Goal: Task Accomplishment & Management: Complete application form

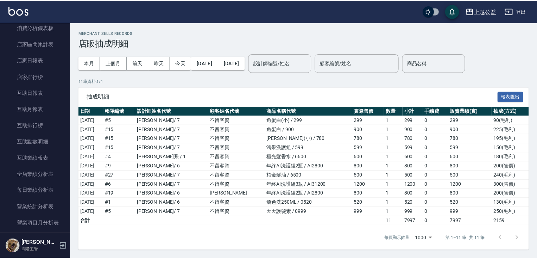
scroll to position [283, 0]
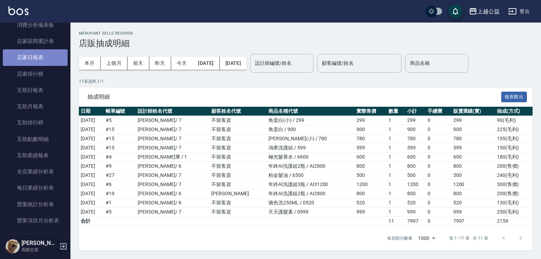
click at [37, 59] on link "店家日報表" at bounding box center [35, 57] width 65 height 16
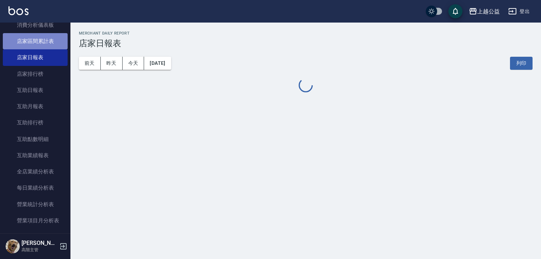
click at [39, 41] on link "店家區間累計表" at bounding box center [35, 41] width 65 height 16
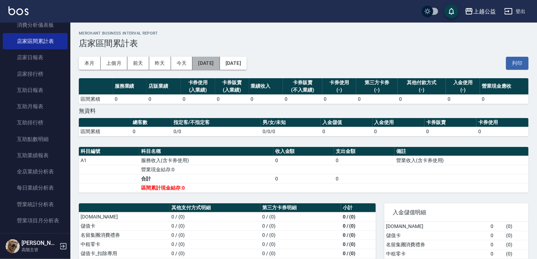
click at [210, 58] on button "[DATE]" at bounding box center [206, 63] width 27 height 13
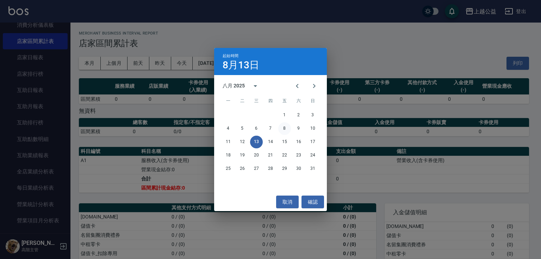
click at [286, 129] on button "8" at bounding box center [284, 128] width 13 height 13
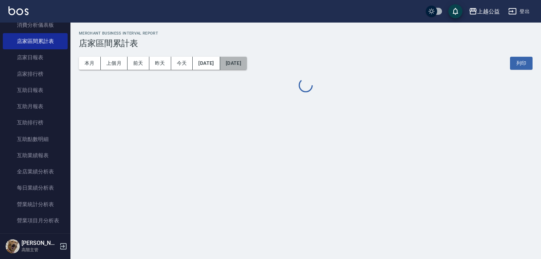
click at [246, 65] on button "[DATE]" at bounding box center [233, 63] width 27 height 13
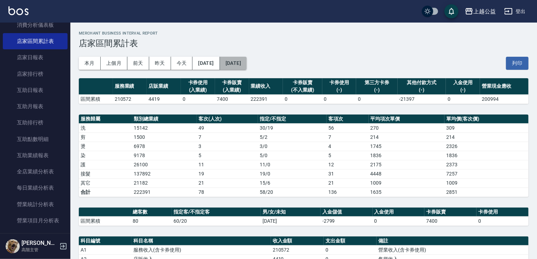
click at [247, 63] on button "[DATE]" at bounding box center [233, 63] width 27 height 13
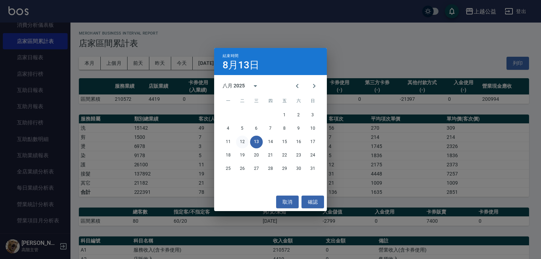
click at [243, 141] on button "12" at bounding box center [242, 142] width 13 height 13
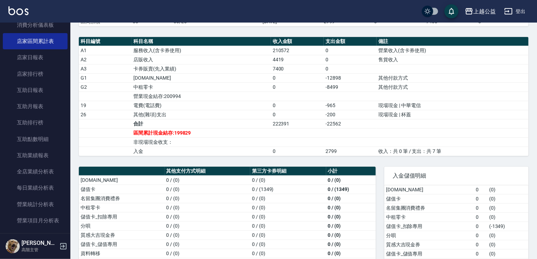
drag, startPoint x: 280, startPoint y: 105, endPoint x: 281, endPoint y: 151, distance: 45.8
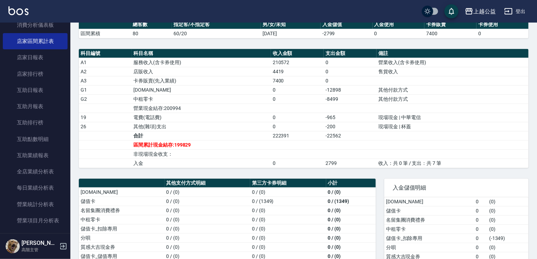
scroll to position [76, 0]
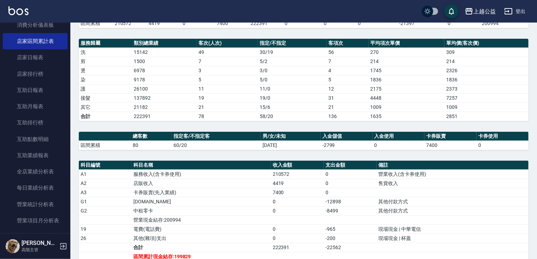
drag, startPoint x: 273, startPoint y: 153, endPoint x: 279, endPoint y: 67, distance: 86.8
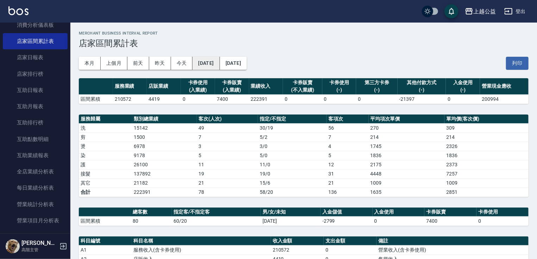
click at [220, 66] on button "[DATE]" at bounding box center [206, 63] width 27 height 13
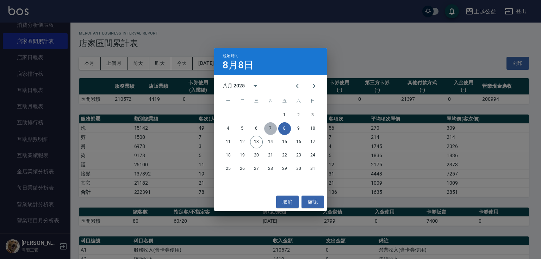
click at [273, 128] on button "7" at bounding box center [270, 128] width 13 height 13
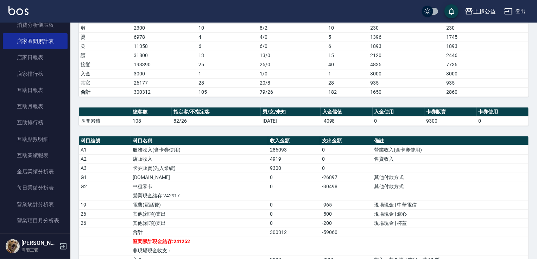
scroll to position [207, 0]
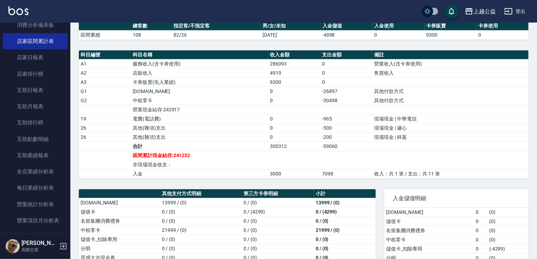
drag, startPoint x: 398, startPoint y: 90, endPoint x: 413, endPoint y: 143, distance: 54.7
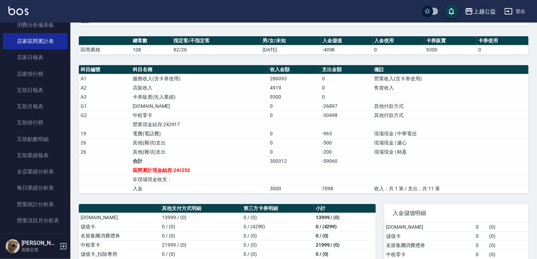
drag, startPoint x: 292, startPoint y: 130, endPoint x: 292, endPoint y: 105, distance: 25.7
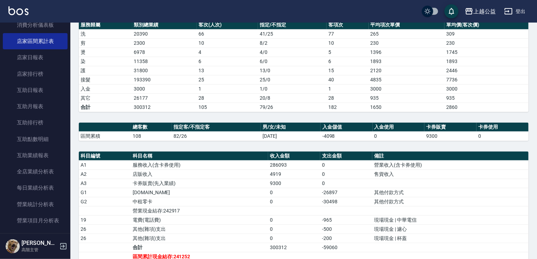
scroll to position [0, 0]
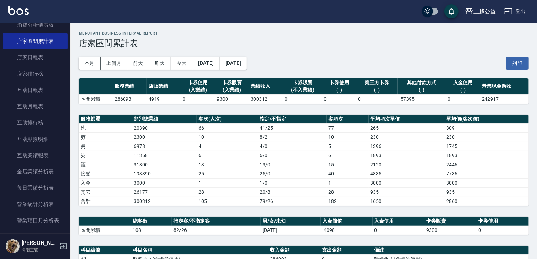
drag, startPoint x: 237, startPoint y: 248, endPoint x: 173, endPoint y: 72, distance: 187.5
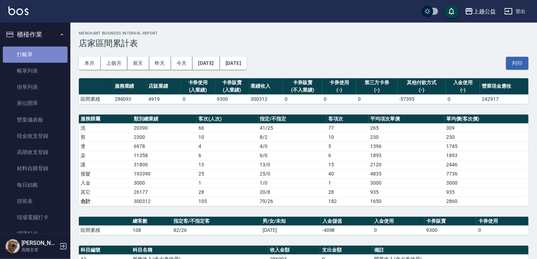
click at [38, 59] on link "打帳單" at bounding box center [35, 54] width 65 height 16
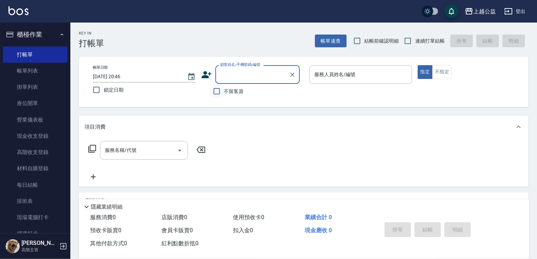
click at [217, 91] on input "不留客資" at bounding box center [216, 91] width 15 height 15
checkbox input "true"
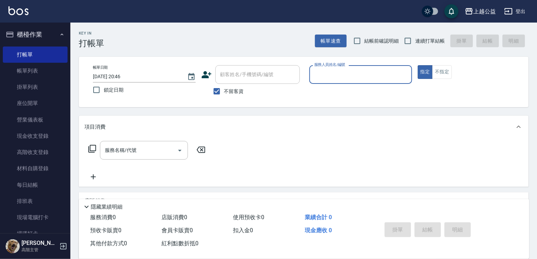
click at [345, 71] on input "服務人員姓名/編號" at bounding box center [361, 74] width 96 height 12
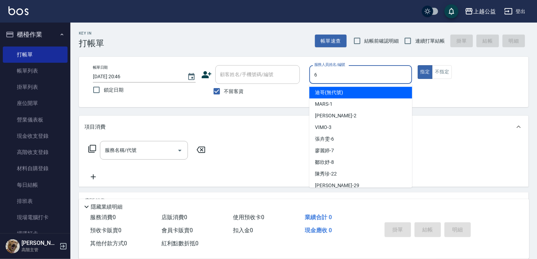
type input "[PERSON_NAME]-6"
type button "true"
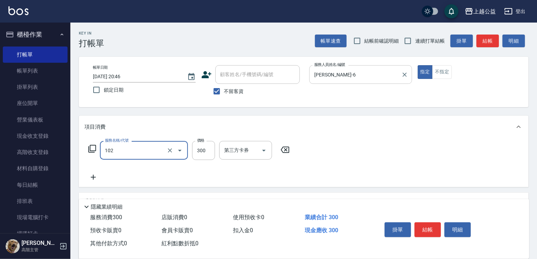
type input "活氧舒壓洗300(102)"
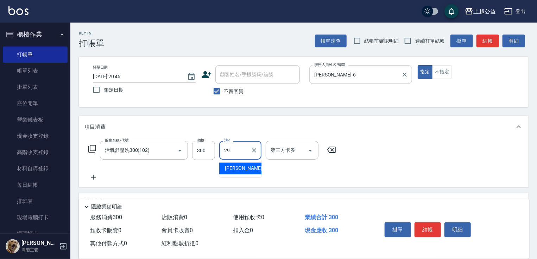
type input "[PERSON_NAME]-29"
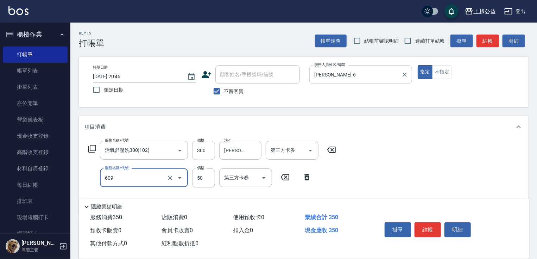
type input "精油(609)"
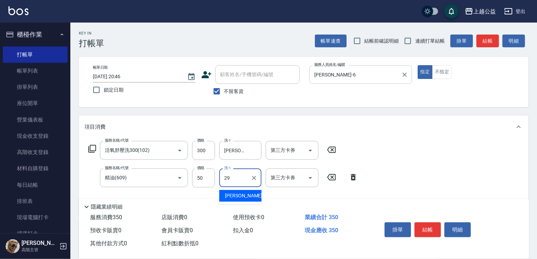
type input "[PERSON_NAME]-29"
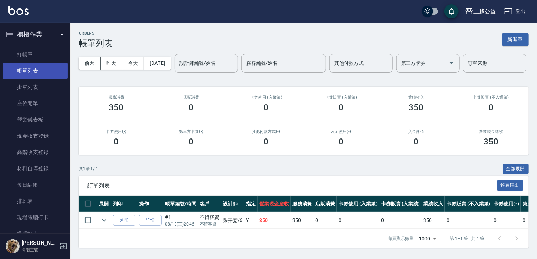
drag, startPoint x: 22, startPoint y: 54, endPoint x: 25, endPoint y: 66, distance: 12.4
click at [23, 53] on link "打帳單" at bounding box center [35, 54] width 65 height 16
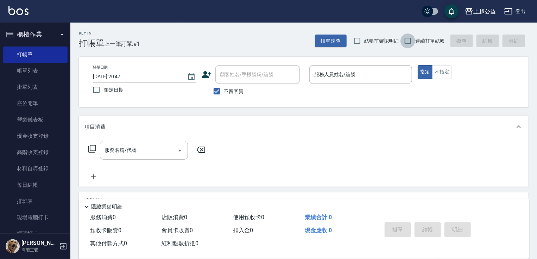
click at [411, 42] on input "連續打單結帳" at bounding box center [408, 40] width 15 height 15
checkbox input "true"
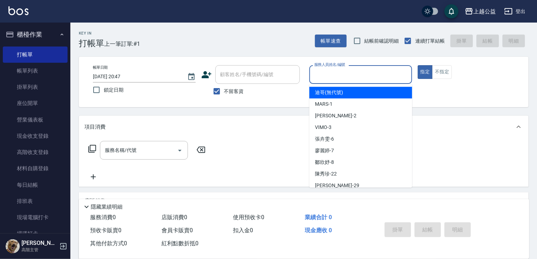
click at [381, 76] on input "服務人員姓名/編號" at bounding box center [361, 74] width 96 height 12
type input "VIMO-3"
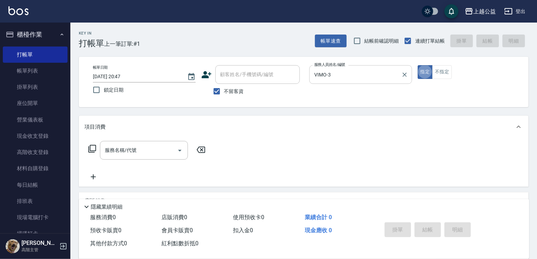
type button "true"
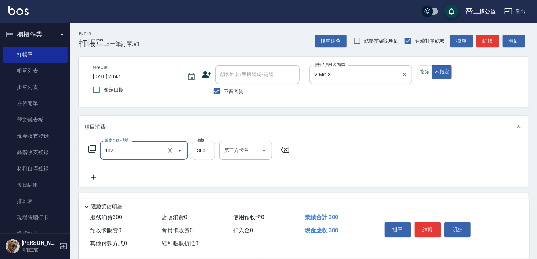
type input "活氧舒壓洗300(102)"
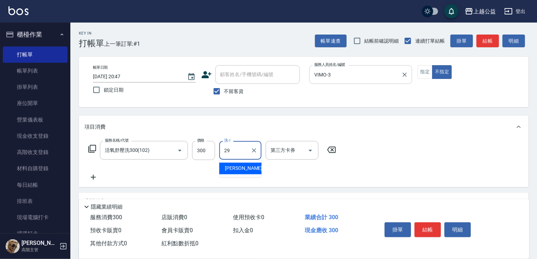
type input "[PERSON_NAME]-29"
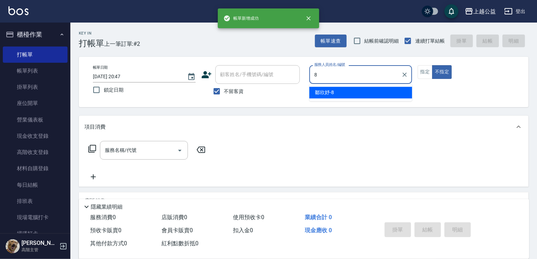
type input "[PERSON_NAME]-8"
type button "false"
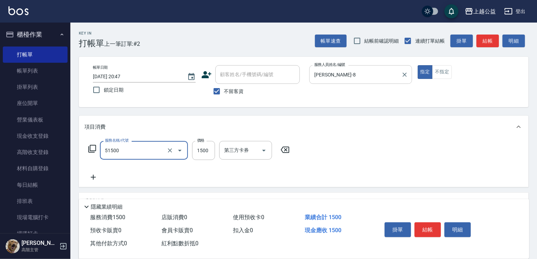
type input "染髮(51500)"
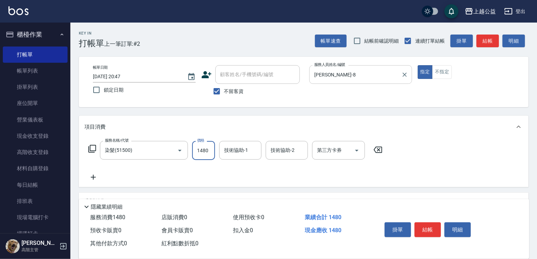
type input "1480"
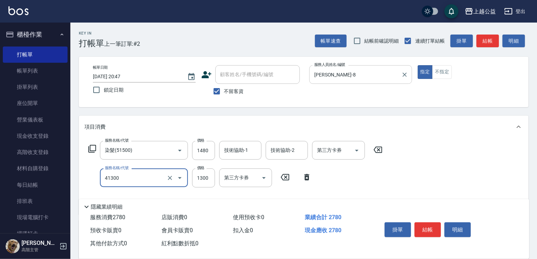
type input "鏡面1300(41300)"
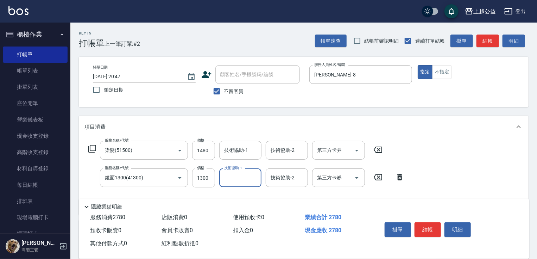
click at [206, 184] on input "1300" at bounding box center [203, 177] width 23 height 19
type input "1500"
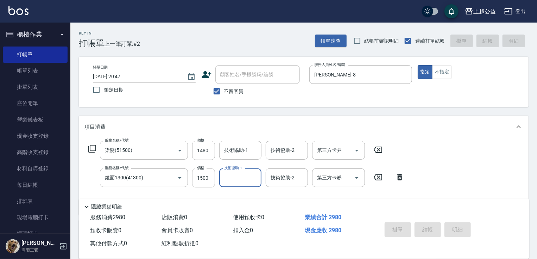
type input "[DATE] 20:48"
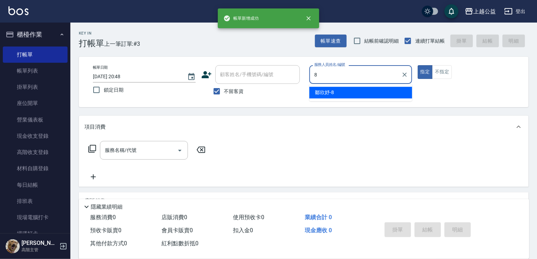
type input "[PERSON_NAME]-8"
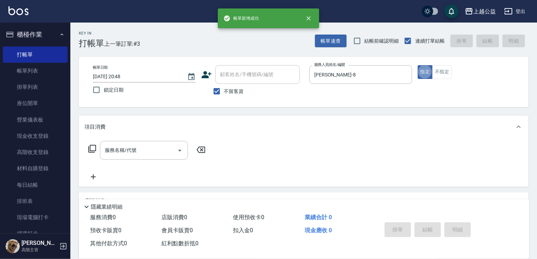
type input "."
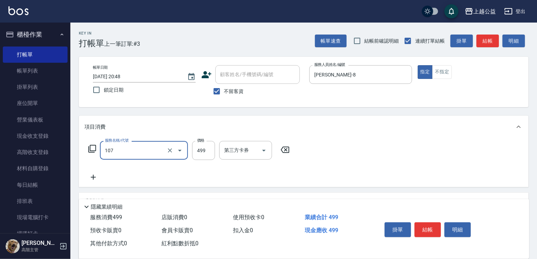
type input "舒活499(107)"
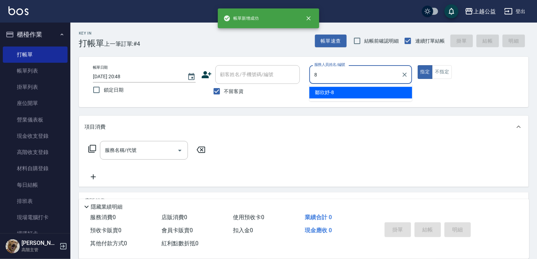
type input "[PERSON_NAME]-8"
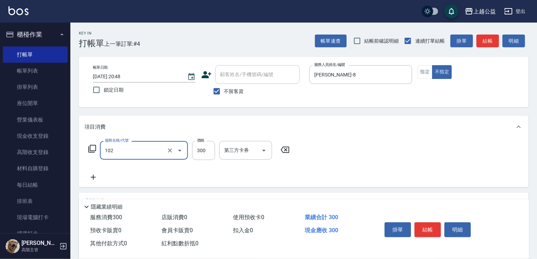
type input "活氧舒壓洗300(102)"
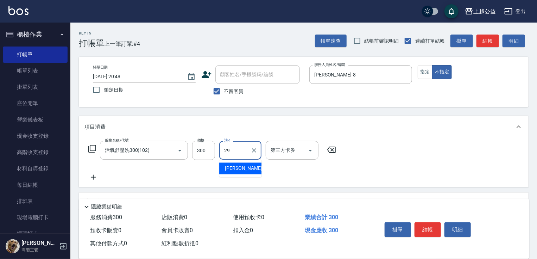
type input "[PERSON_NAME]-29"
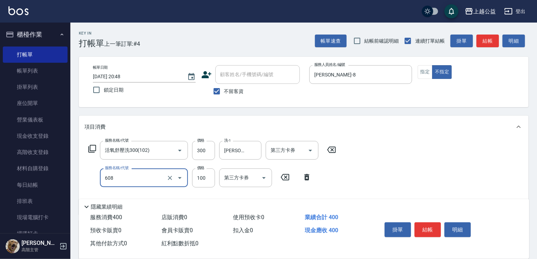
type input "精油長髮(608)"
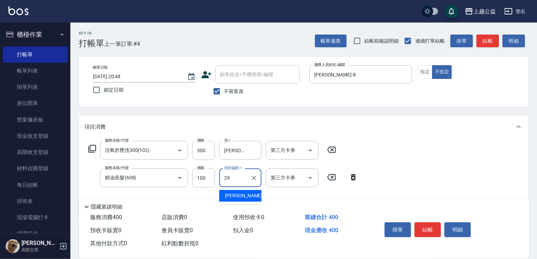
type input "[PERSON_NAME]-29"
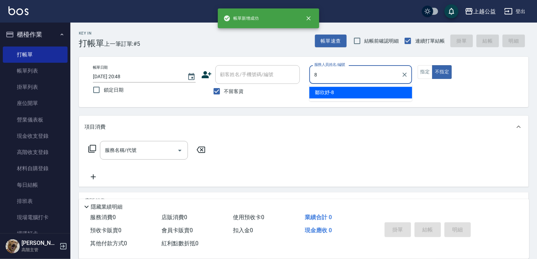
type input "[PERSON_NAME]-8"
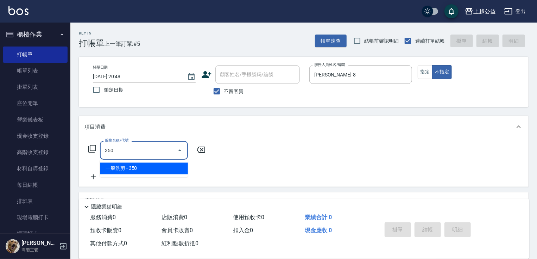
type input "一般洗剪(350)"
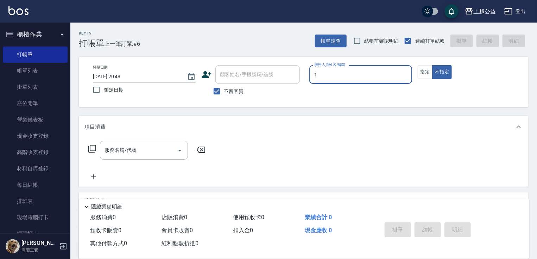
type input "MARS-1"
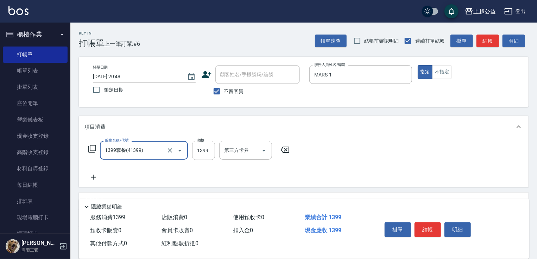
type input "1399套餐(41399)"
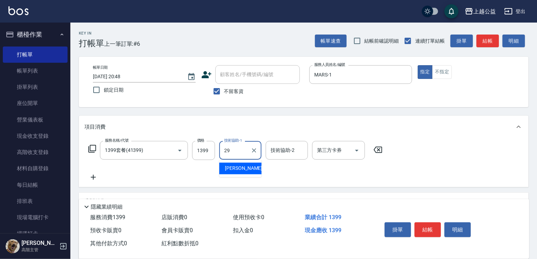
type input "[PERSON_NAME]-29"
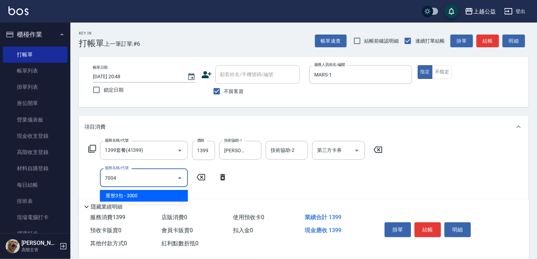
type input "重整3包(7004)"
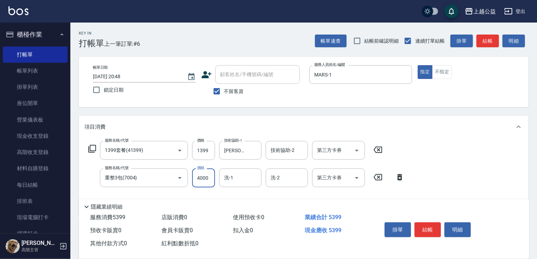
type input "4000"
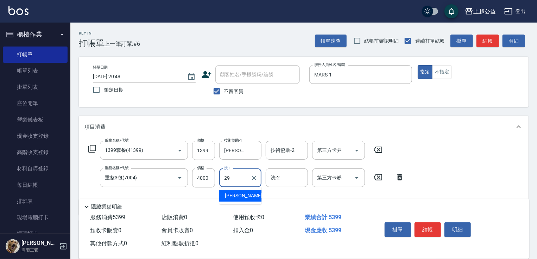
type input "[PERSON_NAME]-29"
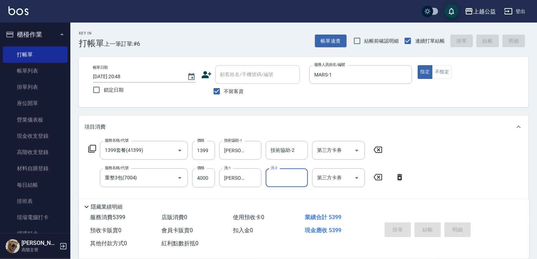
type input "[DATE] 20:49"
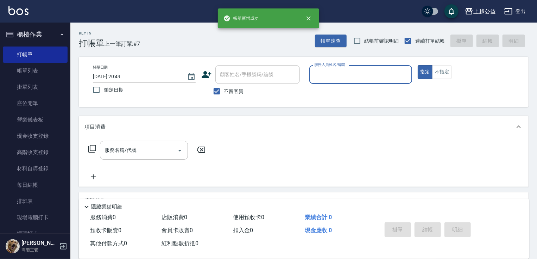
click at [227, 92] on span "不留客資" at bounding box center [234, 91] width 20 height 7
click at [224, 92] on input "不留客資" at bounding box center [216, 91] width 15 height 15
checkbox input "false"
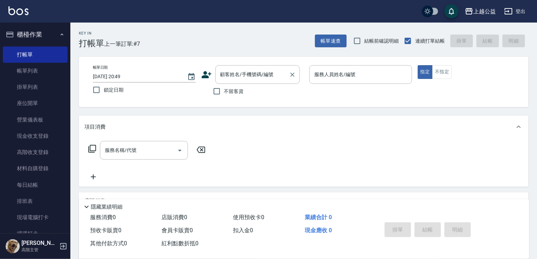
click at [235, 76] on div "顧客姓名/手機號碼/編號 顧客姓名/手機號碼/編號" at bounding box center [257, 74] width 84 height 19
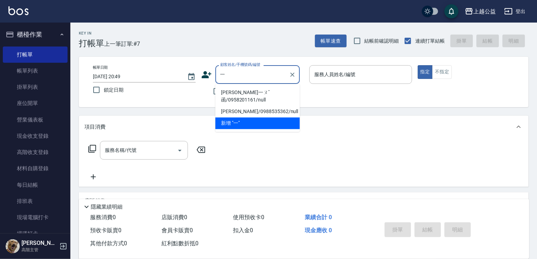
type input "壹"
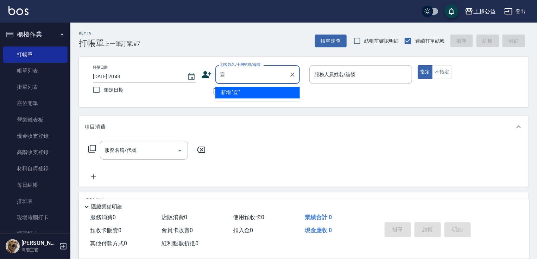
type input "一"
type input "[PERSON_NAME]/0933050949/null"
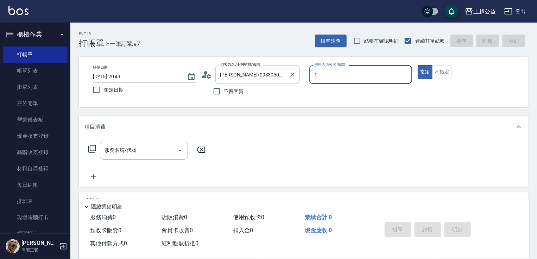
type input "MARS-1"
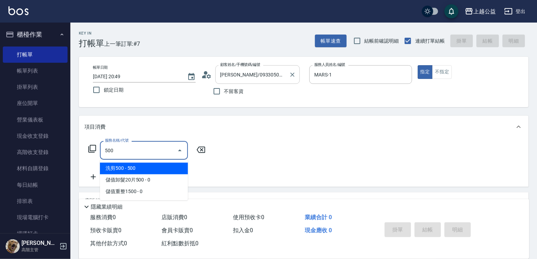
type input "洗剪500(500)"
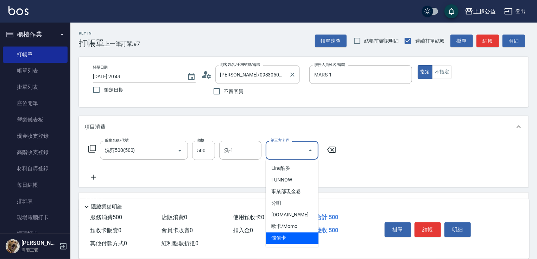
type input "儲值卡"
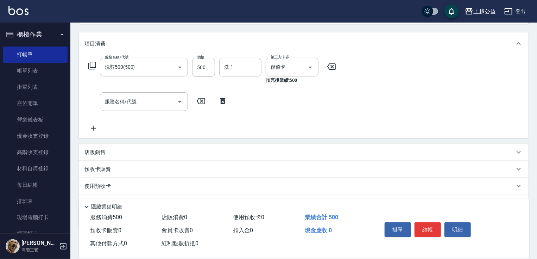
scroll to position [119, 0]
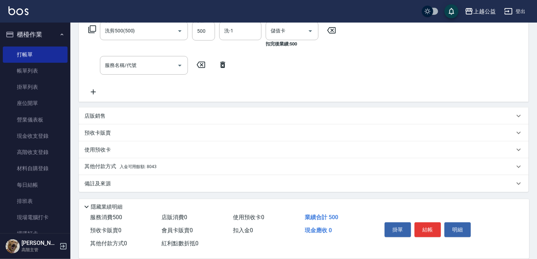
drag, startPoint x: 159, startPoint y: 118, endPoint x: 178, endPoint y: 190, distance: 74.7
click at [107, 168] on p "其他付款方式 入金可用餘額: 8043" at bounding box center [120, 167] width 72 height 8
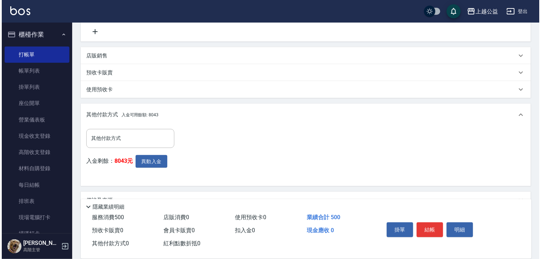
scroll to position [196, 0]
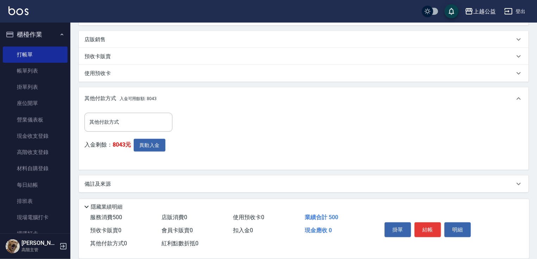
drag, startPoint x: 180, startPoint y: 135, endPoint x: 193, endPoint y: 181, distance: 47.6
click at [156, 140] on button "異動入金" at bounding box center [150, 145] width 32 height 13
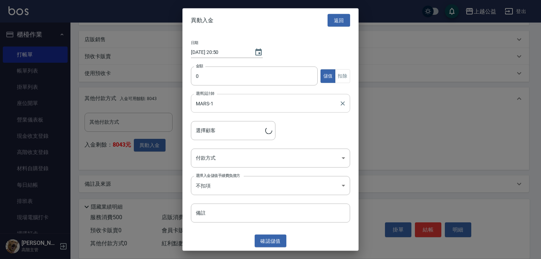
type input "[PERSON_NAME]/0933050949"
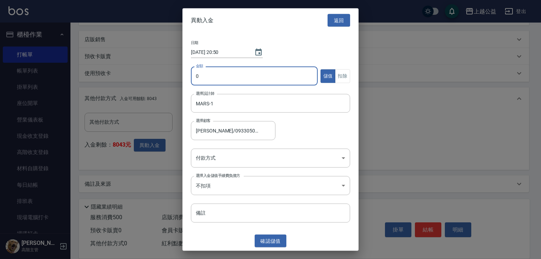
click at [214, 73] on input "0" at bounding box center [254, 76] width 127 height 19
type input "500"
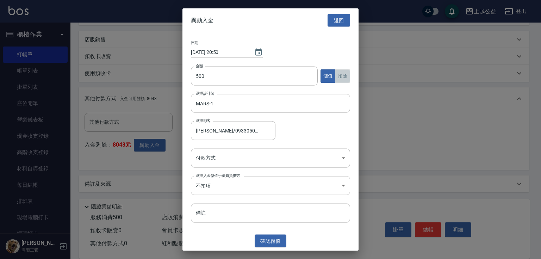
click at [346, 76] on button "扣除" at bounding box center [342, 76] width 15 height 14
click at [229, 156] on body "上越公益 登出 櫃檯作業 打帳單 帳單列表 掛單列表 座位開單 營業儀表板 現金收支登錄 高階收支登錄 材料自購登錄 每日結帳 排班表 現場電腦打卡 掃碼打卡…" at bounding box center [270, 31] width 541 height 455
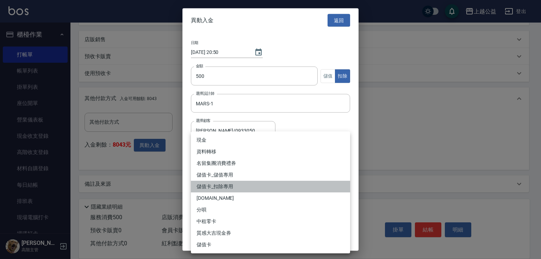
click at [222, 186] on li "儲值卡_扣除專用" at bounding box center [270, 187] width 159 height 12
type input "儲值卡_扣除專用"
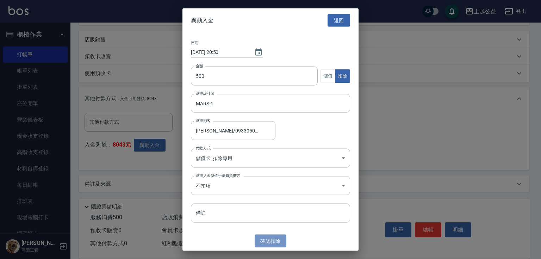
click at [272, 242] on button "確認 扣除" at bounding box center [270, 240] width 32 height 13
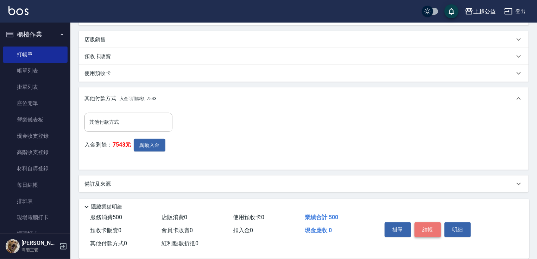
click at [427, 225] on button "結帳" at bounding box center [428, 229] width 26 height 15
type input "[DATE] 20:50"
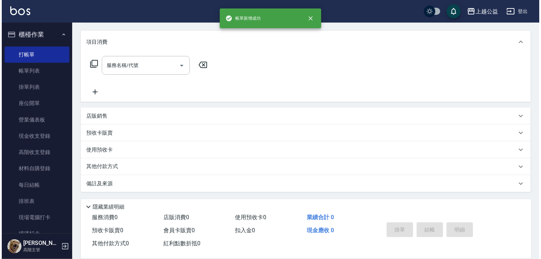
scroll to position [0, 0]
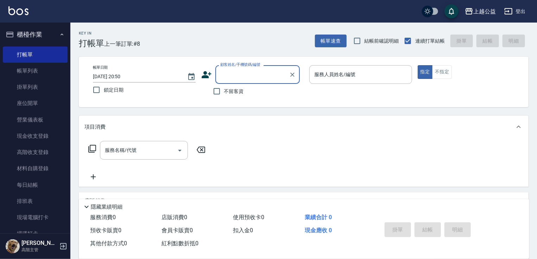
click at [243, 90] on span "不留客資" at bounding box center [234, 91] width 20 height 7
click at [224, 90] on input "不留客資" at bounding box center [216, 91] width 15 height 15
checkbox input "true"
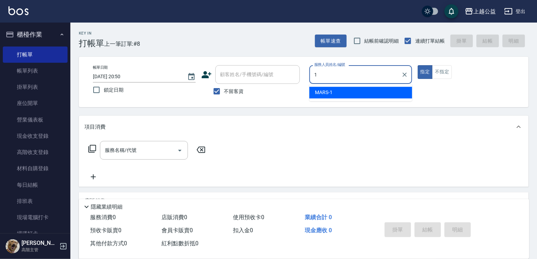
type input "MARS-1"
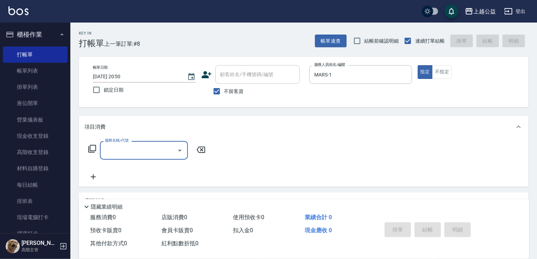
click at [92, 146] on icon at bounding box center [92, 148] width 8 height 8
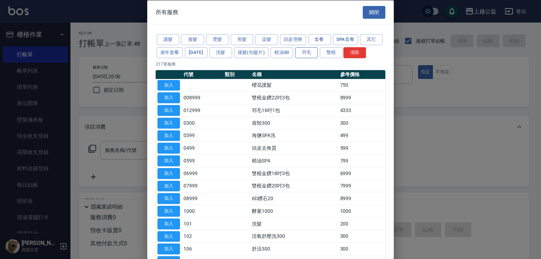
click at [317, 55] on button "羽毛" at bounding box center [306, 52] width 23 height 11
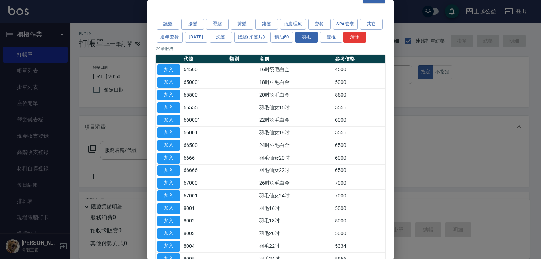
scroll to position [19, 0]
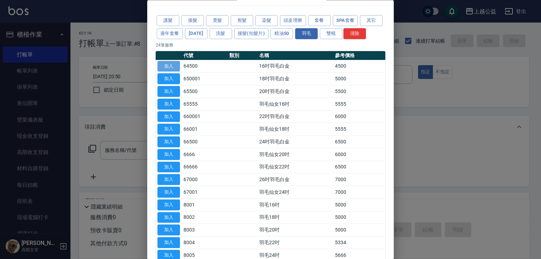
click at [166, 72] on button "加入" at bounding box center [168, 66] width 23 height 11
type input "16吋羽毛白金(64500)"
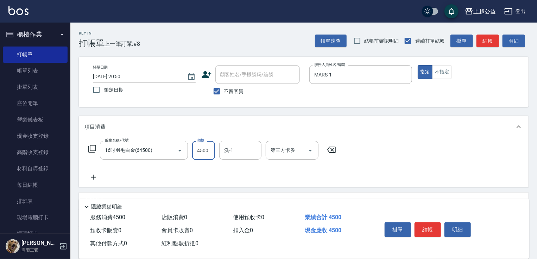
click at [199, 153] on input "4500" at bounding box center [203, 150] width 23 height 19
type input "5999"
type input "[PERSON_NAME]-29"
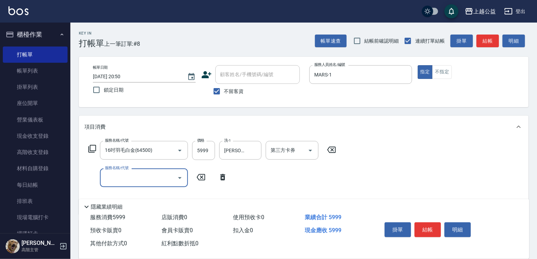
click at [93, 148] on icon at bounding box center [92, 148] width 8 height 8
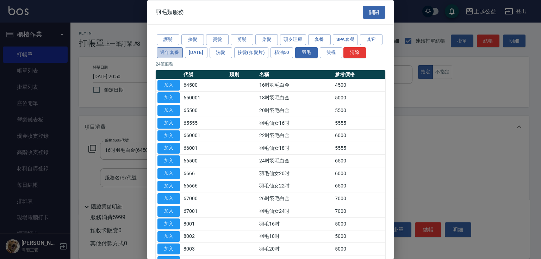
click at [183, 51] on button "過年套餐" at bounding box center [170, 52] width 26 height 11
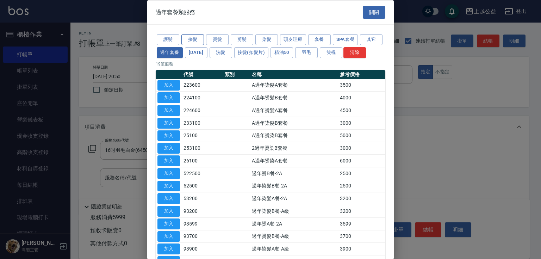
click at [195, 37] on button "接髮" at bounding box center [192, 39] width 23 height 11
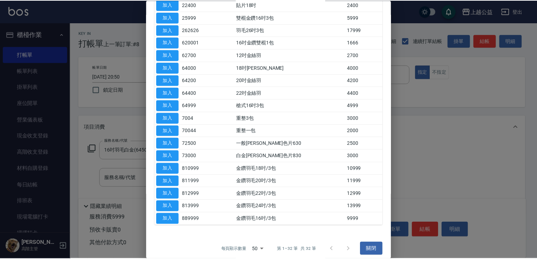
scroll to position [244, 0]
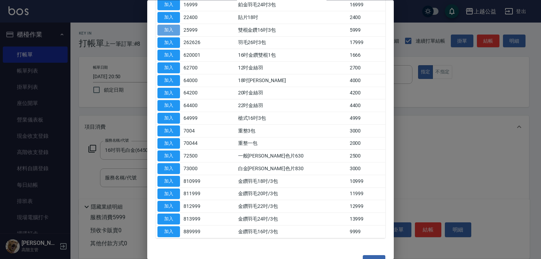
click at [167, 36] on button "加入" at bounding box center [168, 30] width 23 height 11
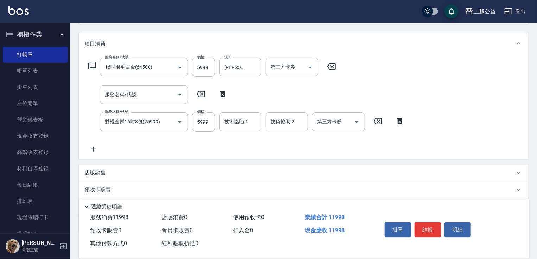
scroll to position [83, 0]
click at [207, 120] on input "5999" at bounding box center [203, 121] width 23 height 19
type input "4999"
type input "[PERSON_NAME]-29"
drag, startPoint x: 429, startPoint y: 226, endPoint x: 429, endPoint y: 221, distance: 4.6
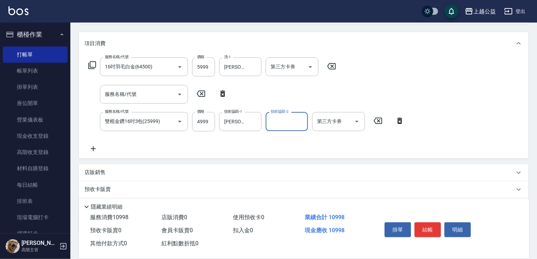
click at [429, 222] on button "結帳" at bounding box center [428, 229] width 26 height 15
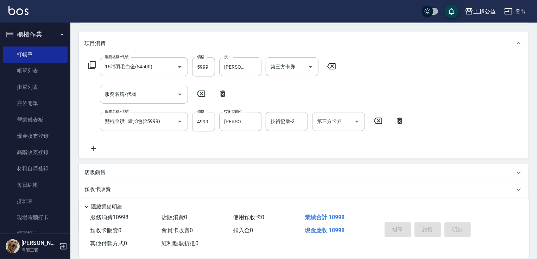
type input "[DATE] 20:54"
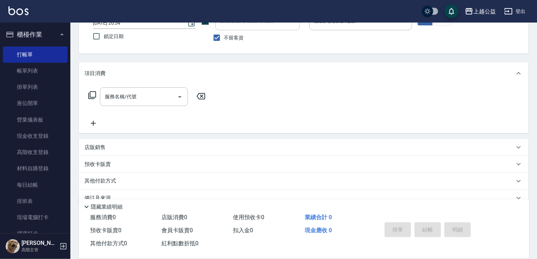
scroll to position [0, 0]
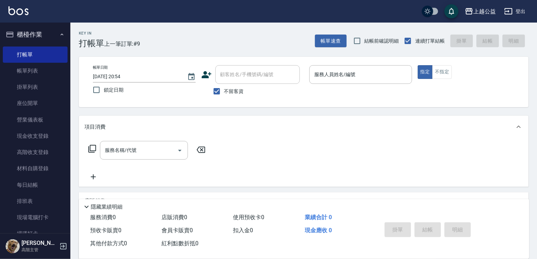
drag, startPoint x: 328, startPoint y: 144, endPoint x: 328, endPoint y: 102, distance: 41.9
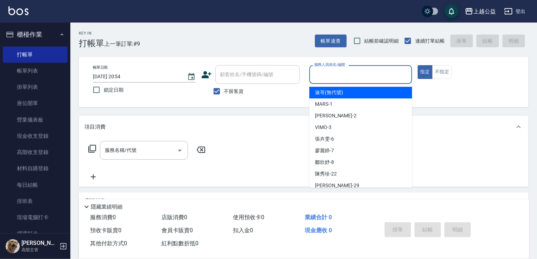
click at [329, 70] on input "服務人員姓名/編號" at bounding box center [361, 74] width 96 height 12
type input "[PERSON_NAME]-6"
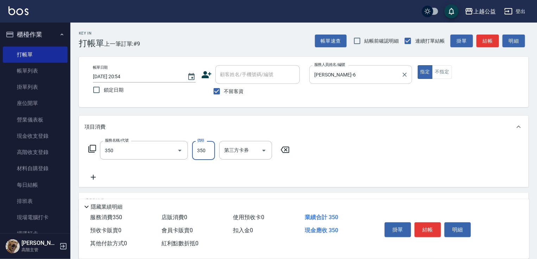
type input "一般洗剪(350)"
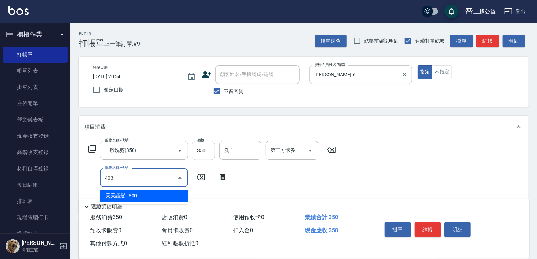
type input "天天護髮(403)"
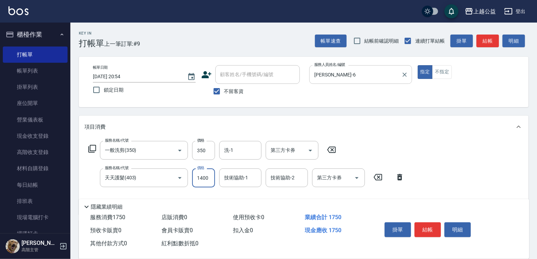
type input "1400"
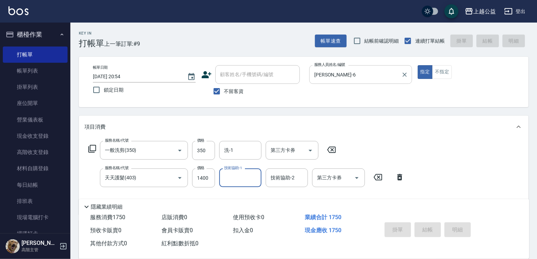
type input "[DATE] 20:55"
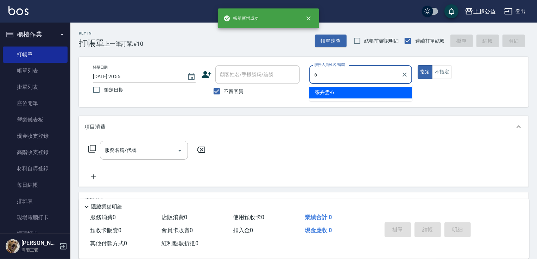
type input "[PERSON_NAME]-6"
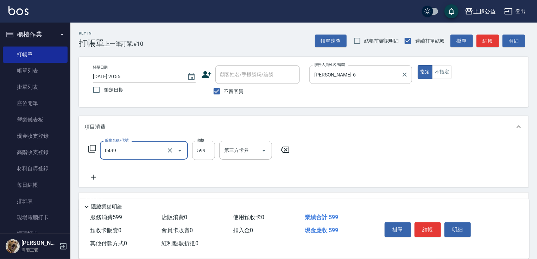
type input "頭皮去角質(0499)"
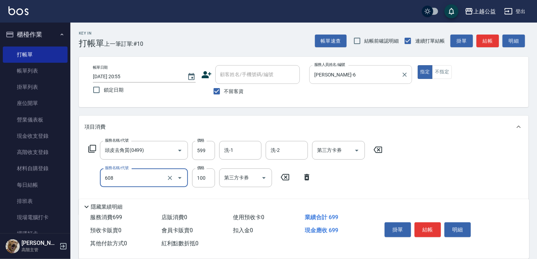
type input "精油長髮(608)"
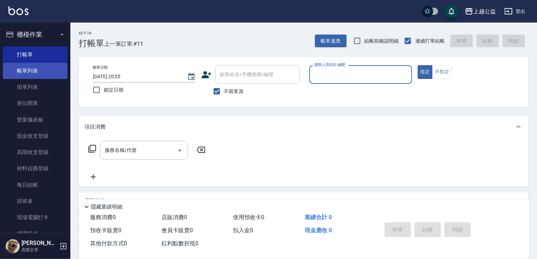
click at [54, 66] on link "帳單列表" at bounding box center [35, 71] width 65 height 16
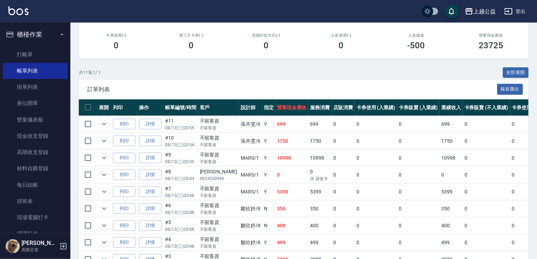
drag, startPoint x: 262, startPoint y: 58, endPoint x: 264, endPoint y: 120, distance: 62.3
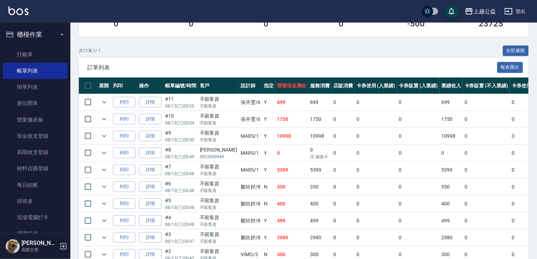
scroll to position [191, 0]
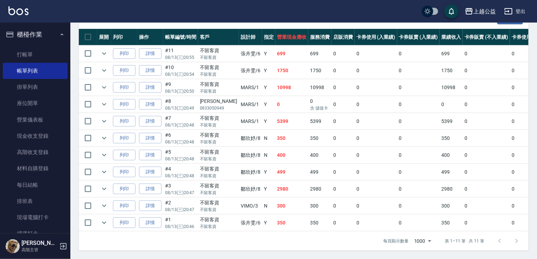
drag, startPoint x: 310, startPoint y: 172, endPoint x: 278, endPoint y: 136, distance: 48.6
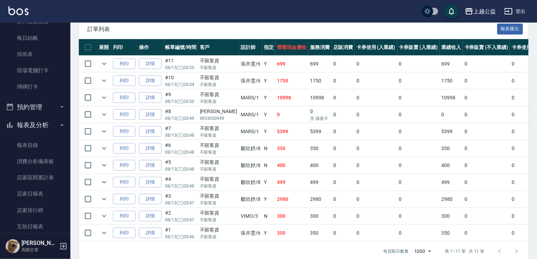
scroll to position [162, 0]
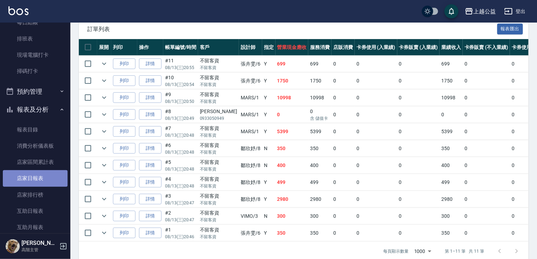
click at [57, 174] on link "店家日報表" at bounding box center [35, 178] width 65 height 16
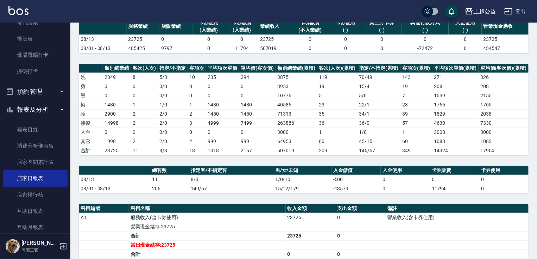
drag, startPoint x: 231, startPoint y: 101, endPoint x: 238, endPoint y: 127, distance: 26.9
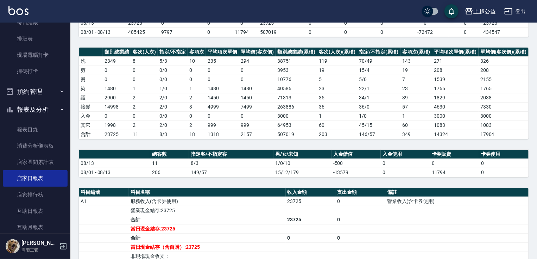
scroll to position [14, 0]
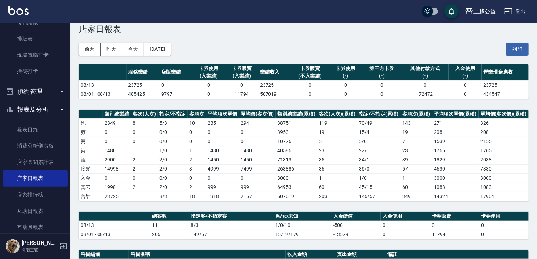
drag, startPoint x: 214, startPoint y: 147, endPoint x: 214, endPoint y: 120, distance: 27.5
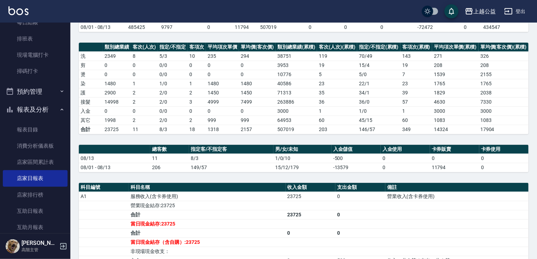
drag, startPoint x: 234, startPoint y: 131, endPoint x: 241, endPoint y: 156, distance: 26.3
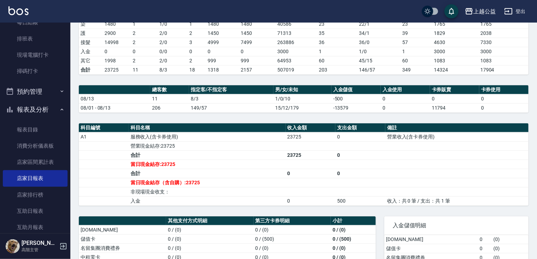
scroll to position [229, 0]
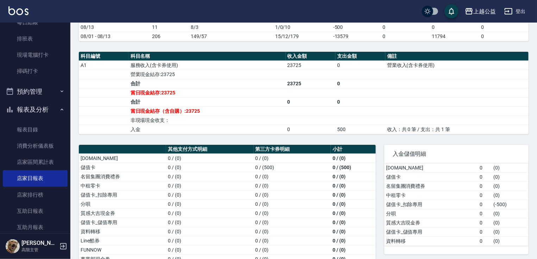
drag, startPoint x: 287, startPoint y: 97, endPoint x: 303, endPoint y: 149, distance: 53.8
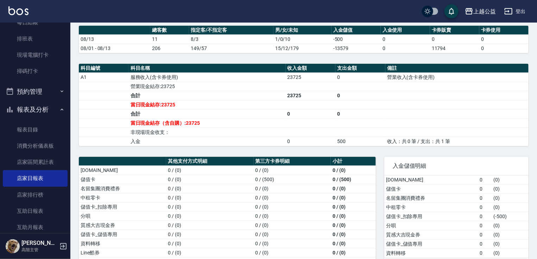
drag, startPoint x: 291, startPoint y: 128, endPoint x: 294, endPoint y: 102, distance: 25.9
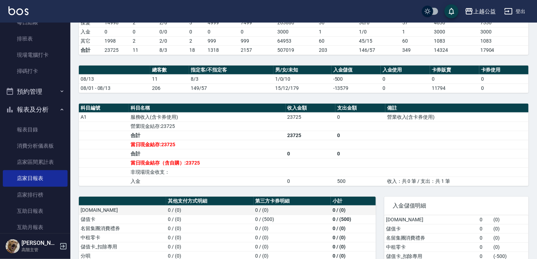
drag, startPoint x: 322, startPoint y: 229, endPoint x: 320, endPoint y: 199, distance: 30.3
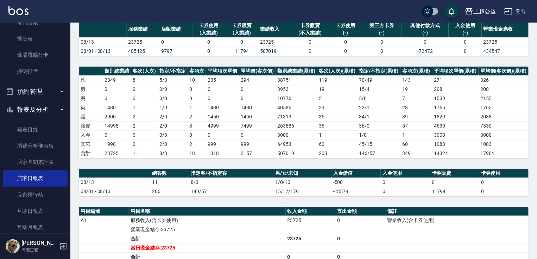
drag, startPoint x: 431, startPoint y: 212, endPoint x: 434, endPoint y: 189, distance: 23.1
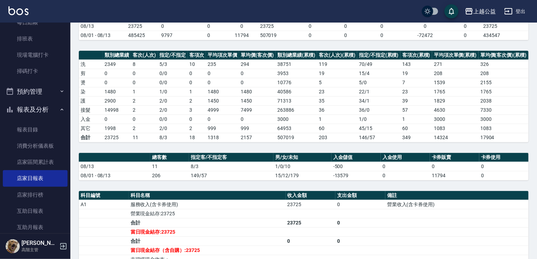
scroll to position [82, 0]
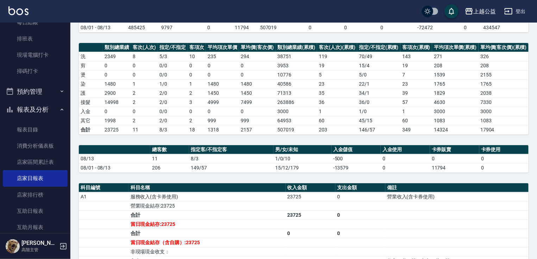
drag, startPoint x: 439, startPoint y: 200, endPoint x: 442, endPoint y: 206, distance: 6.8
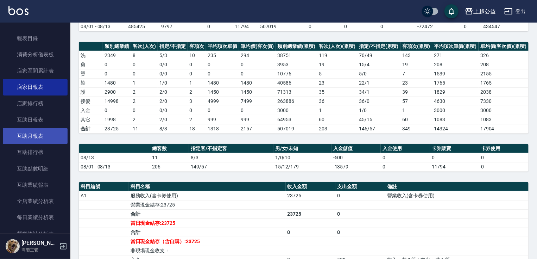
scroll to position [267, 0]
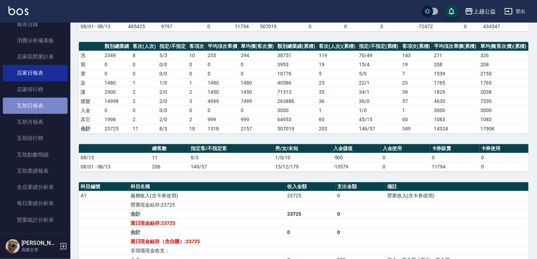
click at [48, 106] on link "互助日報表" at bounding box center [35, 105] width 65 height 16
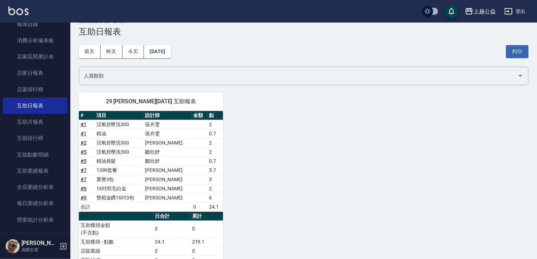
scroll to position [18, 0]
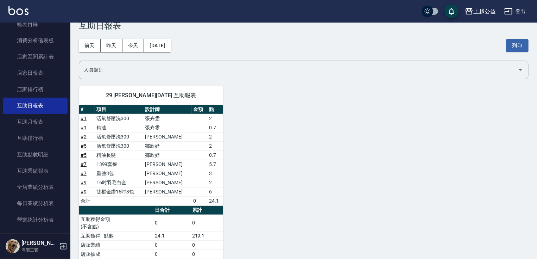
click at [66, 89] on nav "櫃檯作業 打帳單 帳單列表 掛單列表 座位開單 營業儀表板 現金收支登錄 高階收支登錄 材料自購登錄 每日結帳 排班表 現場電腦打卡 掃碼打卡 預約管理 預約…" at bounding box center [35, 128] width 70 height 210
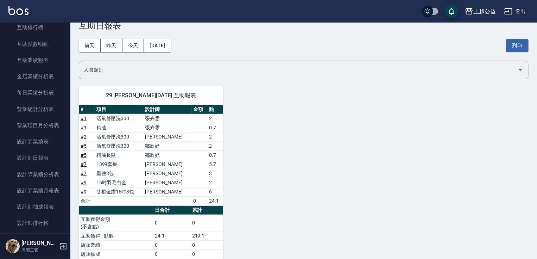
scroll to position [382, 0]
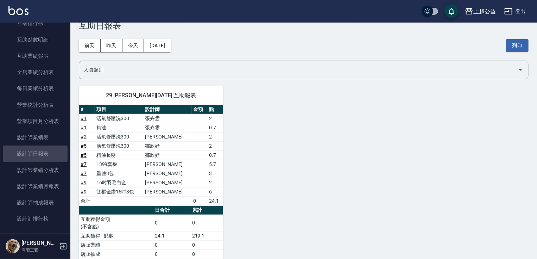
drag, startPoint x: 35, startPoint y: 155, endPoint x: 224, endPoint y: 159, distance: 189.4
click at [35, 155] on link "設計師日報表" at bounding box center [35, 153] width 65 height 16
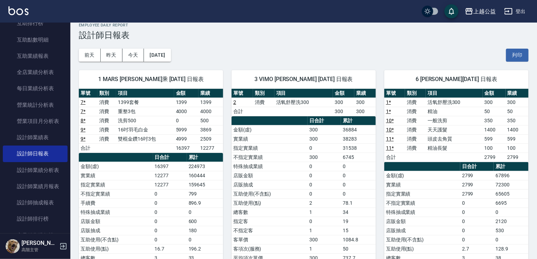
drag, startPoint x: 325, startPoint y: 42, endPoint x: 325, endPoint y: 56, distance: 13.7
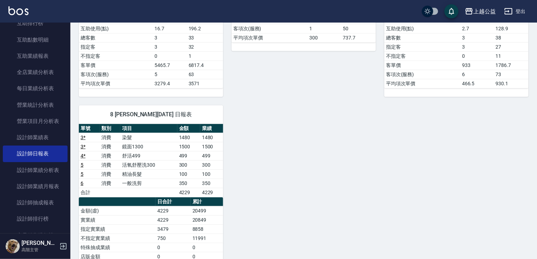
drag, startPoint x: 360, startPoint y: 106, endPoint x: 376, endPoint y: 163, distance: 59.3
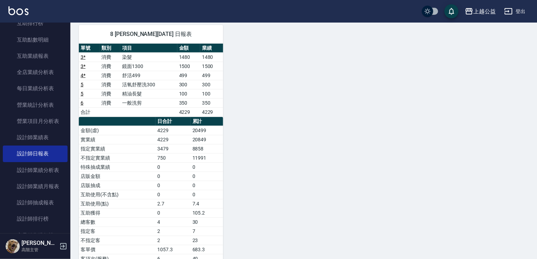
scroll to position [302, 0]
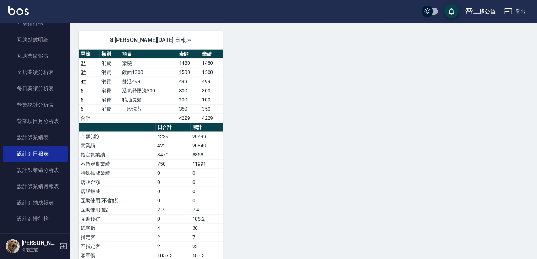
drag, startPoint x: 379, startPoint y: 158, endPoint x: 379, endPoint y: 149, distance: 8.4
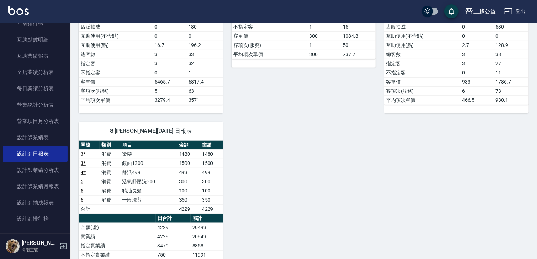
drag, startPoint x: 410, startPoint y: 190, endPoint x: 407, endPoint y: 159, distance: 30.8
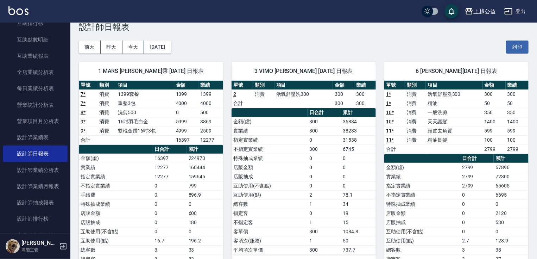
drag, startPoint x: 428, startPoint y: 224, endPoint x: 431, endPoint y: 185, distance: 39.2
